Goal: Transaction & Acquisition: Book appointment/travel/reservation

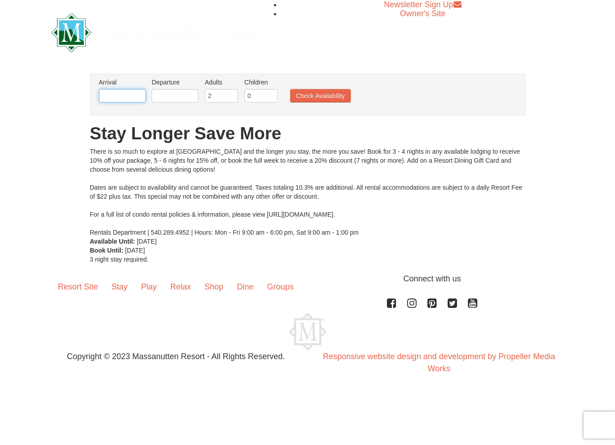
click at [123, 95] on input "text" at bounding box center [122, 95] width 47 height 13
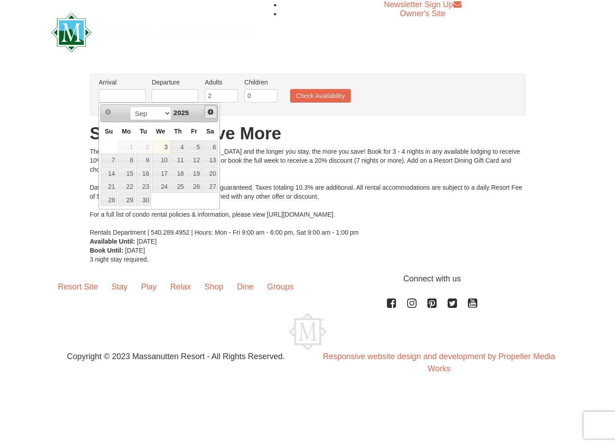
click at [214, 114] on span "Next" at bounding box center [210, 111] width 7 height 7
click at [208, 110] on span "Next" at bounding box center [210, 111] width 7 height 7
click at [192, 196] on link "28" at bounding box center [194, 200] width 15 height 13
type input "[DATE]"
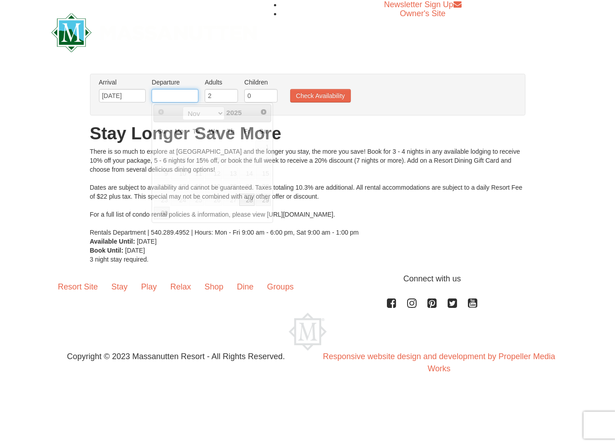
click at [180, 95] on input "text" at bounding box center [175, 95] width 47 height 13
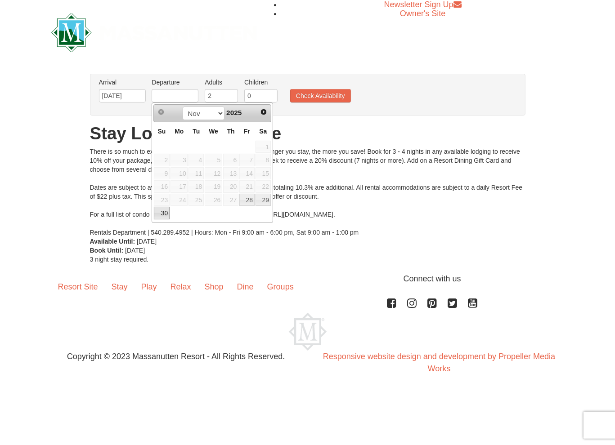
click at [165, 214] on link "30" at bounding box center [162, 213] width 16 height 13
type input "[DATE]"
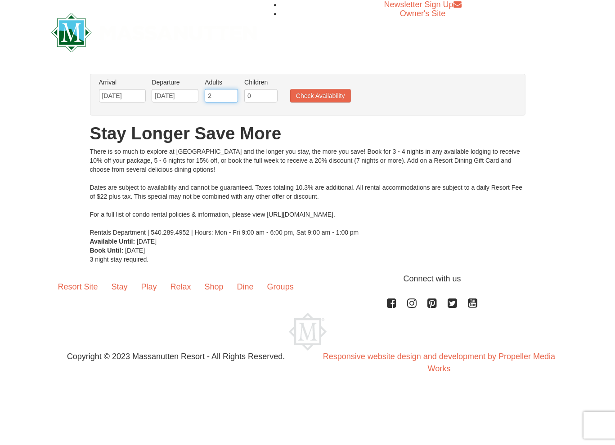
click at [219, 97] on input "2" at bounding box center [221, 95] width 33 height 13
type input "8"
click at [246, 99] on input "0" at bounding box center [260, 95] width 33 height 13
click at [249, 99] on input "0" at bounding box center [260, 95] width 33 height 13
type input "2"
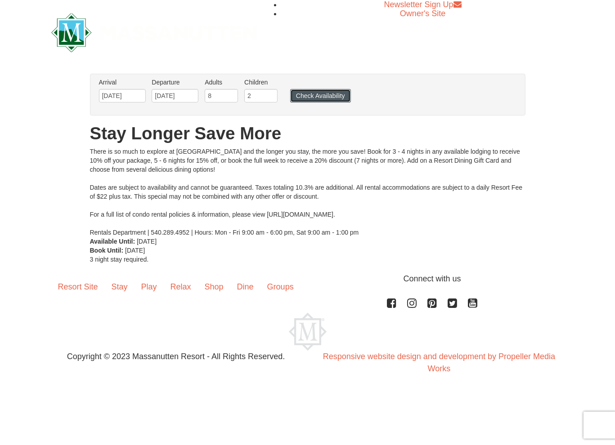
click at [302, 100] on button "Check Availability" at bounding box center [320, 95] width 61 height 13
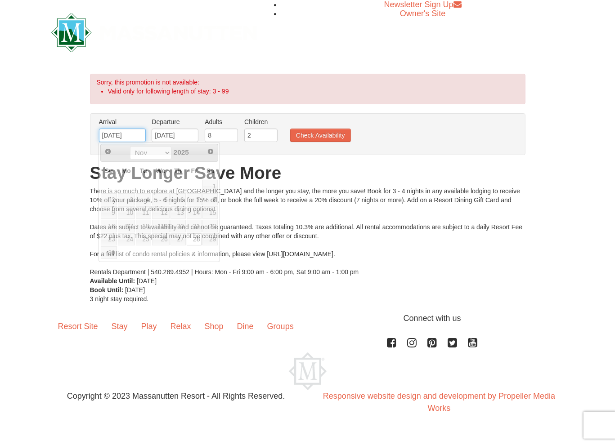
click at [127, 133] on input "[DATE]" at bounding box center [122, 135] width 47 height 13
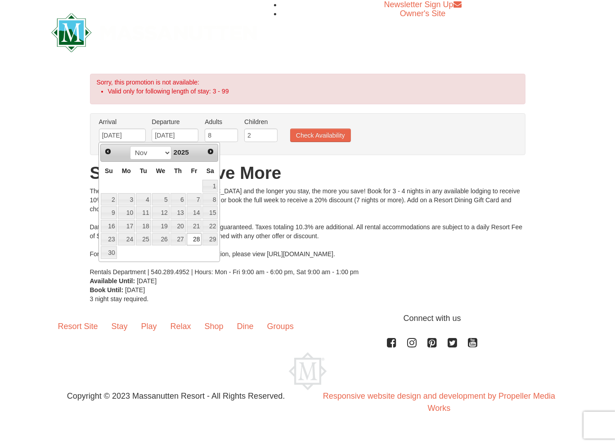
click at [174, 144] on div "Prev Next Sep Oct Nov [DATE]" at bounding box center [159, 153] width 118 height 18
click at [178, 135] on input "[DATE]" at bounding box center [175, 135] width 47 height 13
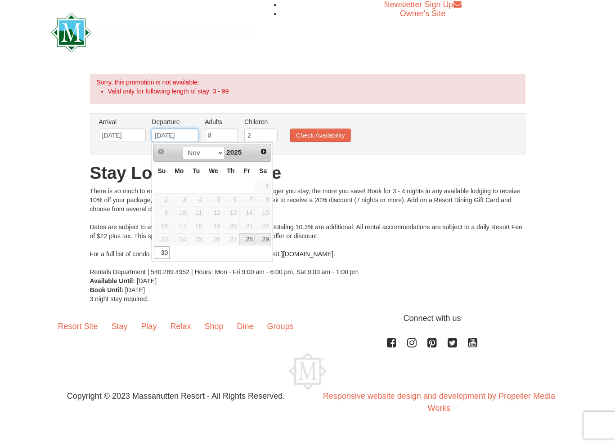
click at [169, 134] on input "[DATE]" at bounding box center [175, 135] width 47 height 13
click at [259, 152] on link "Next" at bounding box center [263, 151] width 13 height 13
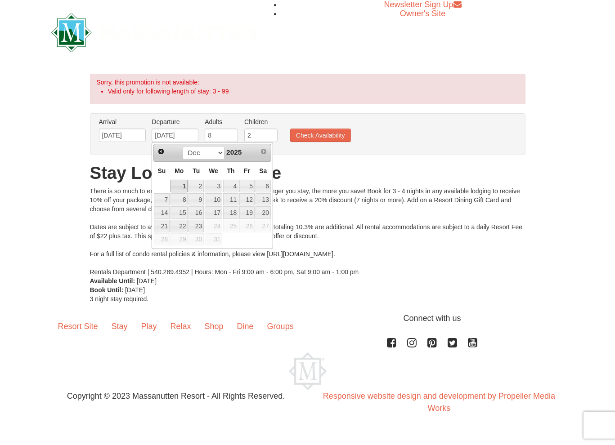
click at [180, 180] on link "1" at bounding box center [178, 186] width 17 height 13
type input "12/01/2025"
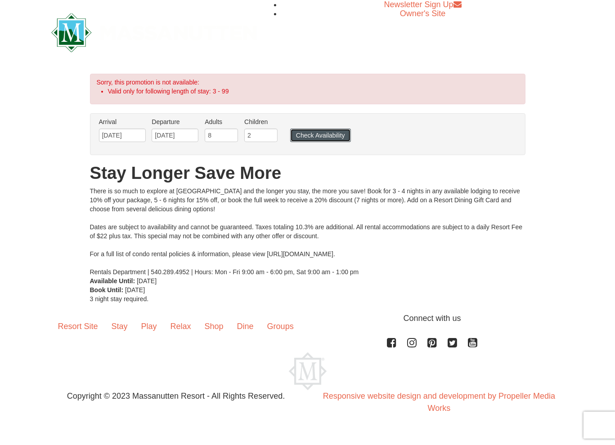
click at [312, 139] on button "Check Availability" at bounding box center [320, 135] width 61 height 13
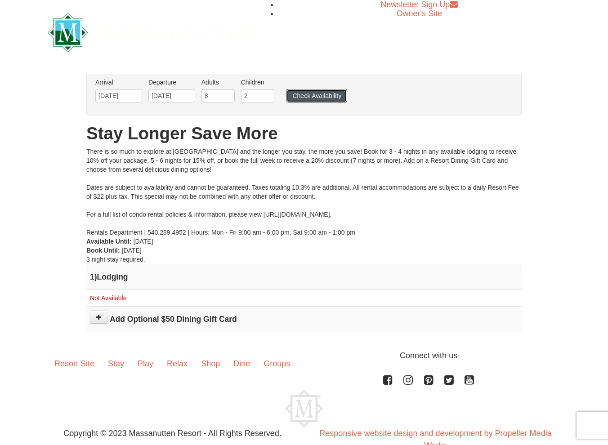
click at [335, 91] on button "Check Availability" at bounding box center [316, 95] width 61 height 13
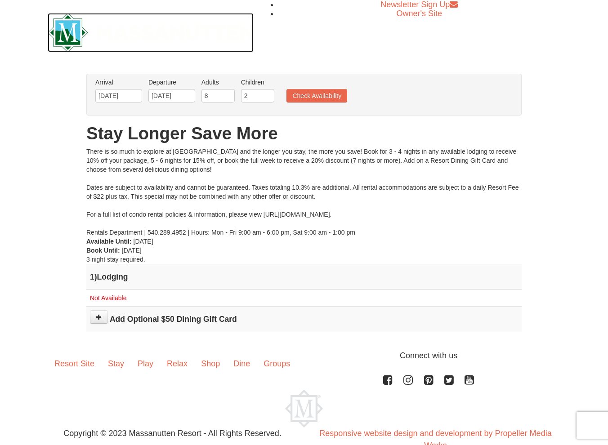
click at [76, 21] on img at bounding box center [151, 32] width 206 height 39
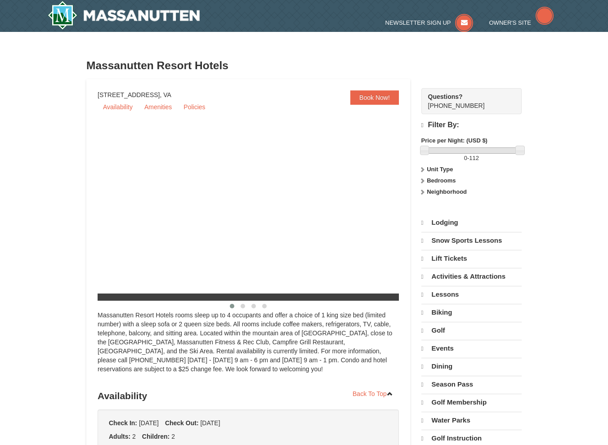
select select "9"
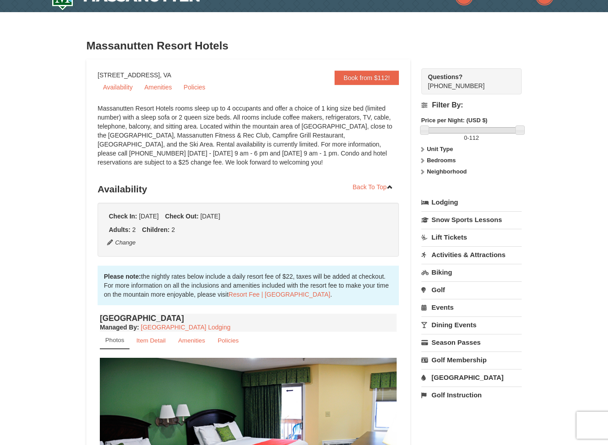
scroll to position [17, 0]
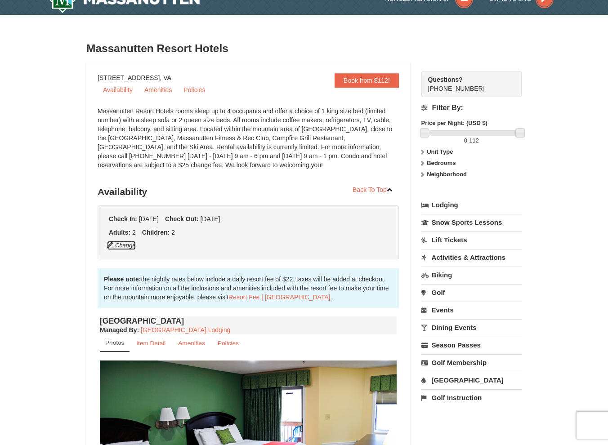
click at [127, 241] on button "Change" at bounding box center [122, 246] width 30 height 10
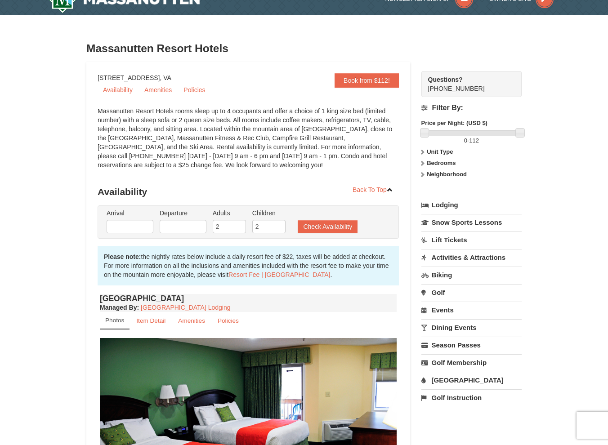
type input "09/04/2025"
type input "09/05/2025"
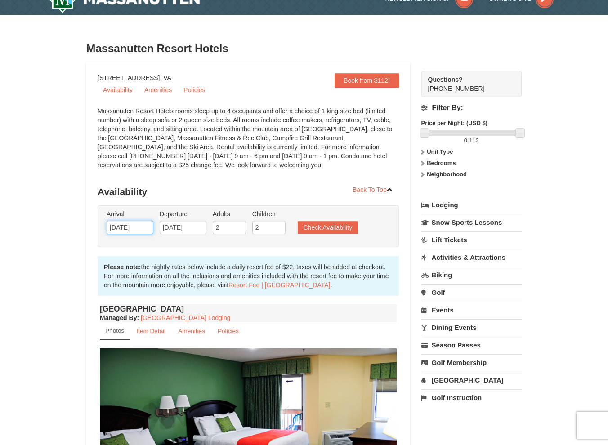
click at [144, 228] on input "09/04/2025" at bounding box center [130, 227] width 47 height 13
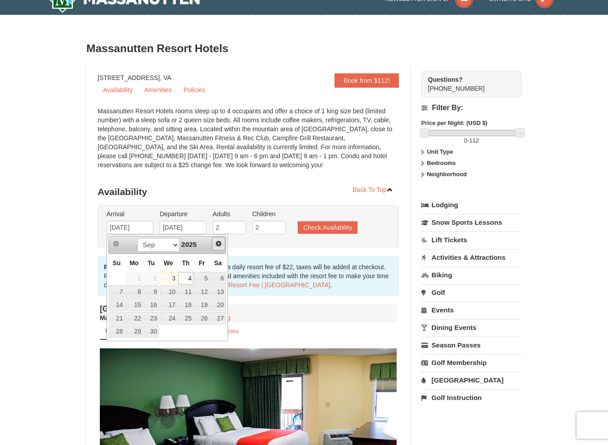
click at [212, 245] on link "Next" at bounding box center [218, 243] width 13 height 13
click at [207, 330] on link "28" at bounding box center [201, 332] width 15 height 13
type input "[DATE]"
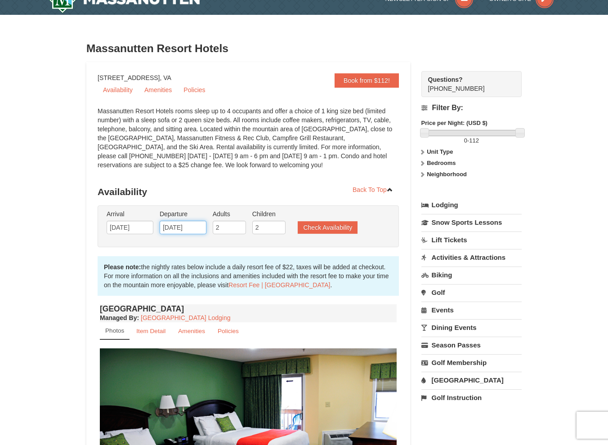
click at [192, 232] on input "09/05/2025" at bounding box center [183, 227] width 47 height 13
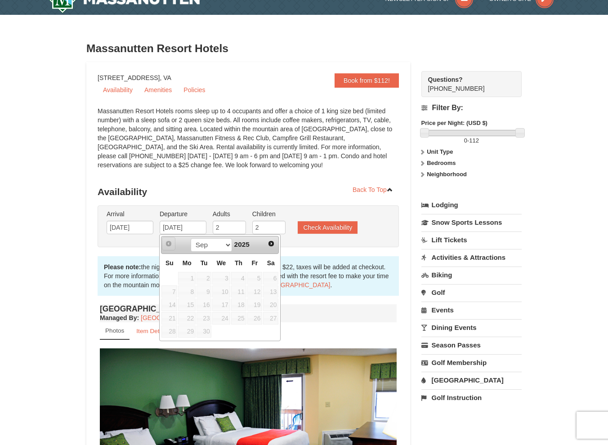
click at [169, 242] on span "Prev" at bounding box center [168, 243] width 7 height 7
click at [167, 243] on span "Prev" at bounding box center [168, 243] width 7 height 7
click at [166, 243] on span "Prev" at bounding box center [168, 243] width 7 height 7
click at [268, 244] on span "Next" at bounding box center [271, 243] width 7 height 7
click at [166, 245] on span "Prev" at bounding box center [168, 243] width 7 height 7
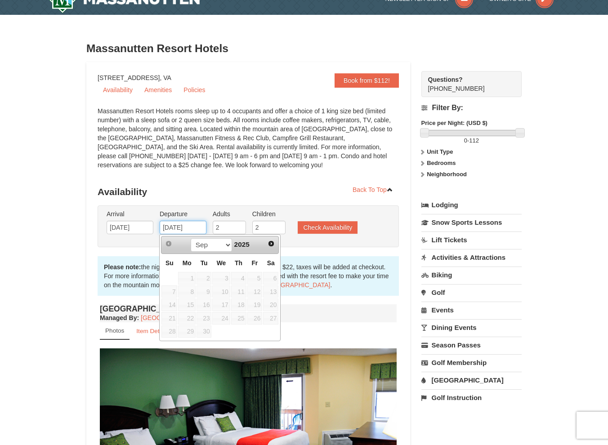
click at [169, 228] on input "09/05/2025" at bounding box center [183, 227] width 47 height 13
click at [130, 228] on input "[DATE]" at bounding box center [130, 227] width 47 height 13
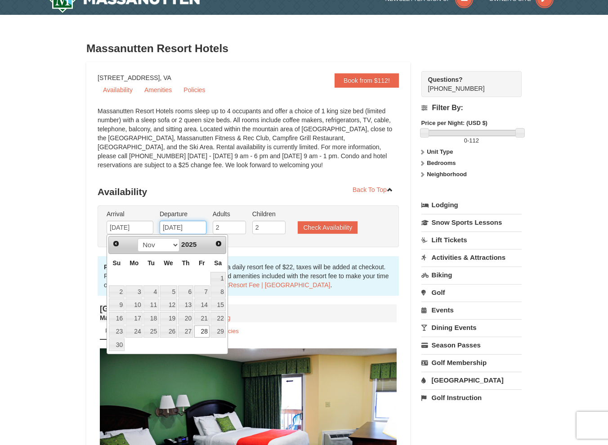
click at [167, 229] on input "09/05/2025" at bounding box center [183, 227] width 47 height 13
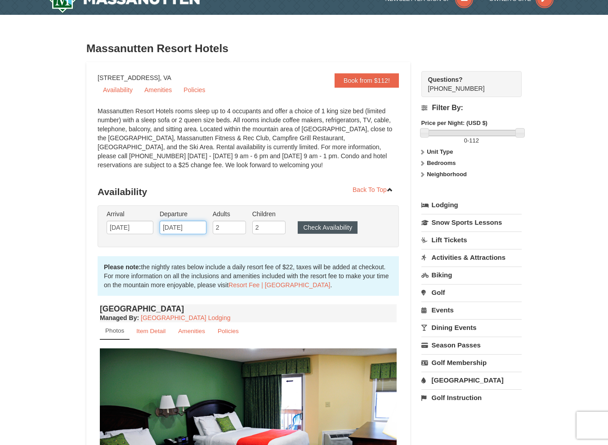
type input "[DATE]"
click at [329, 230] on button "Check Availability" at bounding box center [328, 227] width 60 height 13
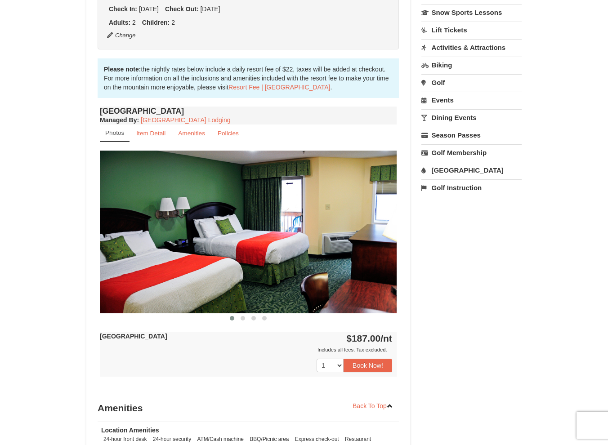
scroll to position [200, 0]
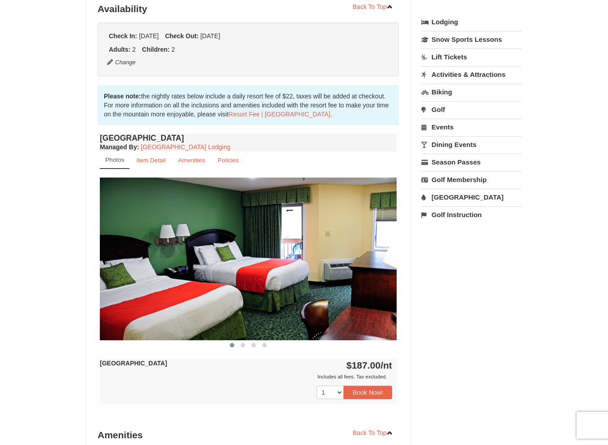
click at [373, 240] on img at bounding box center [248, 259] width 297 height 162
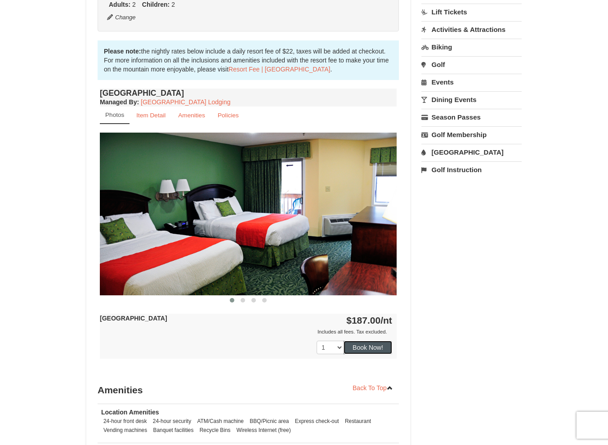
click at [384, 351] on button "Book Now!" at bounding box center [368, 347] width 49 height 13
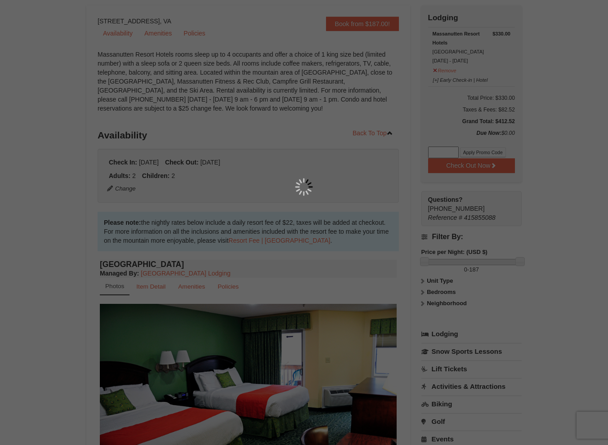
scroll to position [79, 0]
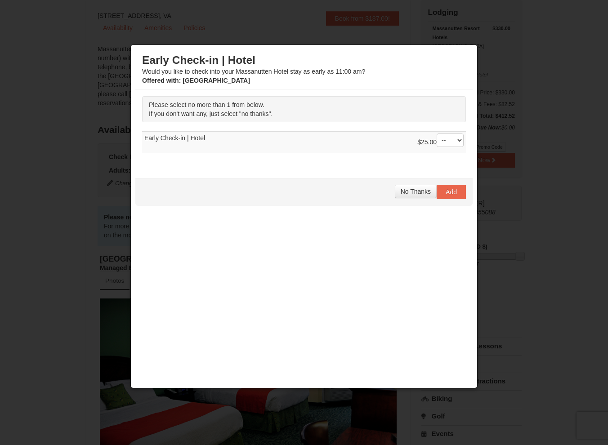
click at [457, 132] on td "$25.00 -- 01 Early Check-in | Hotel" at bounding box center [304, 143] width 324 height 22
click at [455, 136] on select "-- 01" at bounding box center [450, 140] width 27 height 13
click at [383, 153] on div "Please select no more than 1 from below. If you don't want any, just select "no…" at bounding box center [303, 129] width 337 height 80
click at [415, 185] on button "No Thanks" at bounding box center [416, 191] width 42 height 13
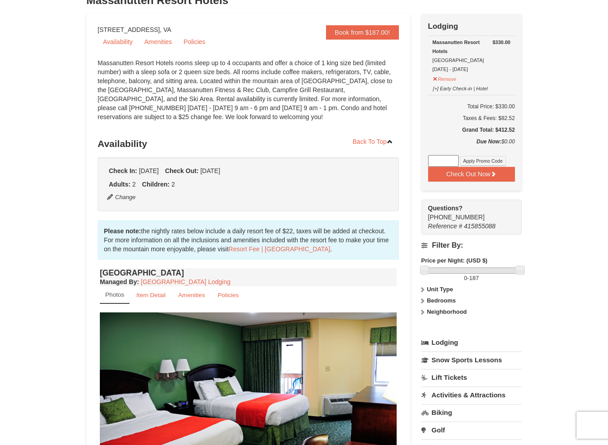
scroll to position [270, 0]
